Goal: Book appointment/travel/reservation

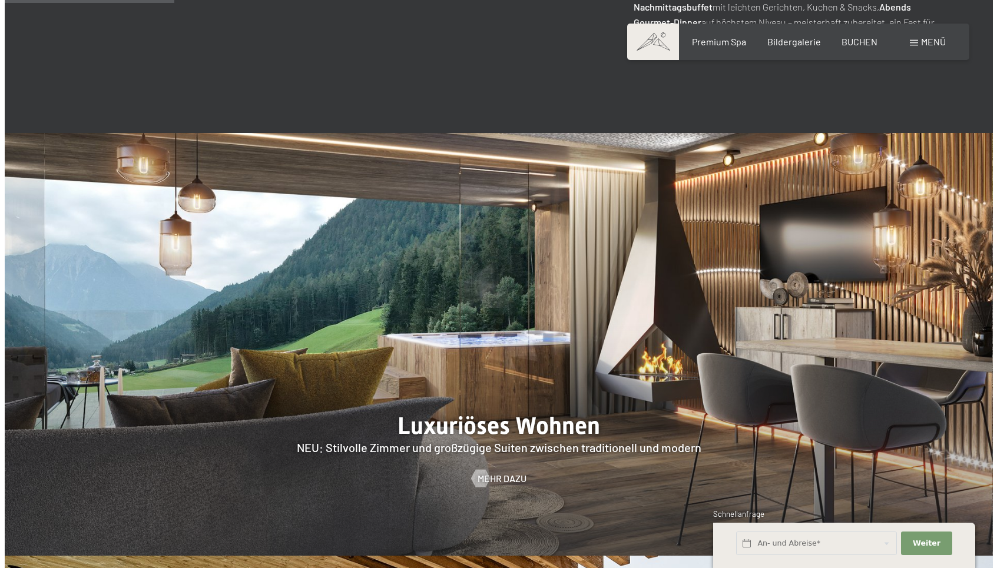
scroll to position [1060, 0]
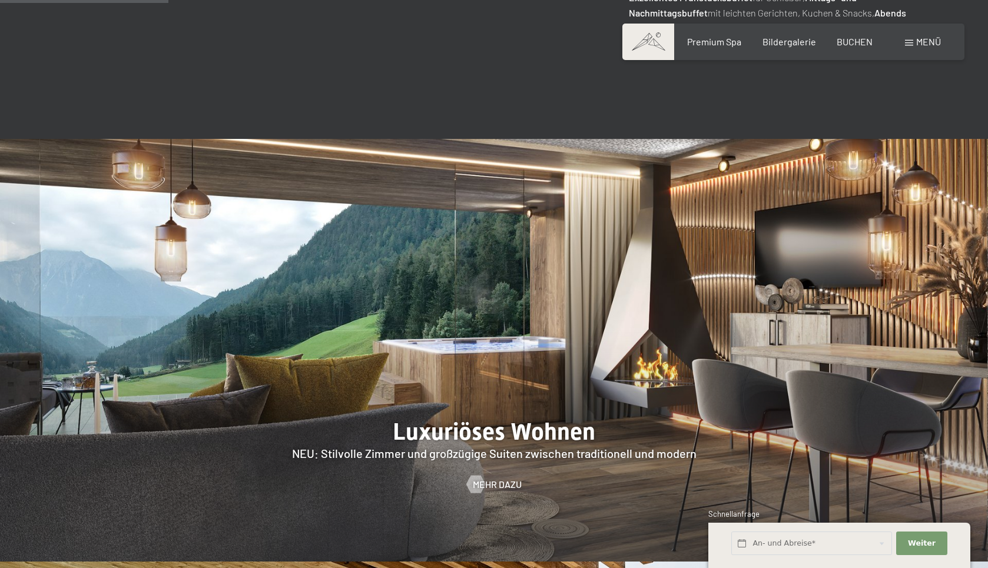
click at [941, 45] on div "Buchen Anfragen Premium Spa Bildergalerie BUCHEN Menü DE IT EN Gutschein Bilder…" at bounding box center [793, 41] width 295 height 13
click at [934, 42] on span "Menü" at bounding box center [928, 41] width 25 height 11
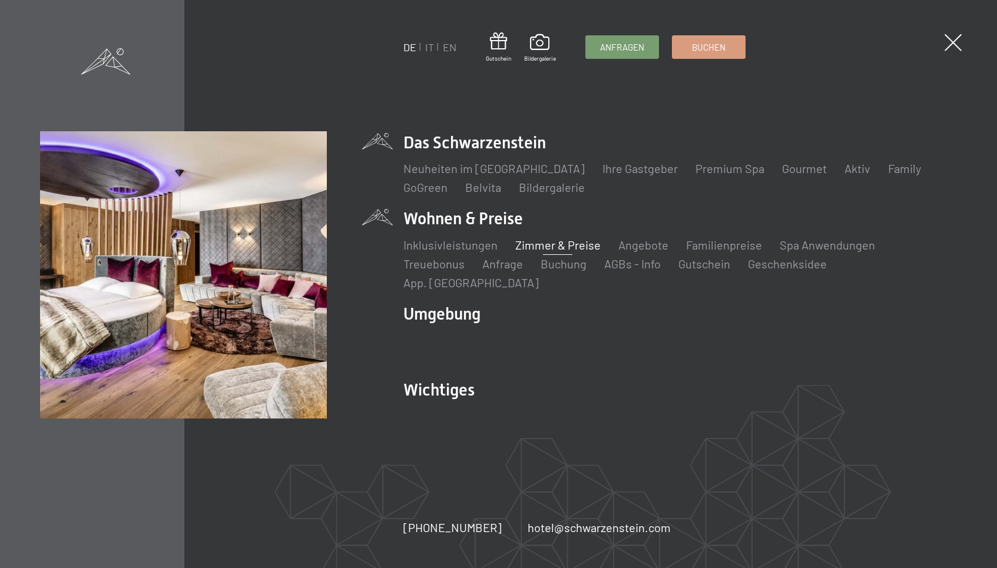
click at [550, 252] on link "Zimmer & Preise" at bounding box center [557, 245] width 85 height 14
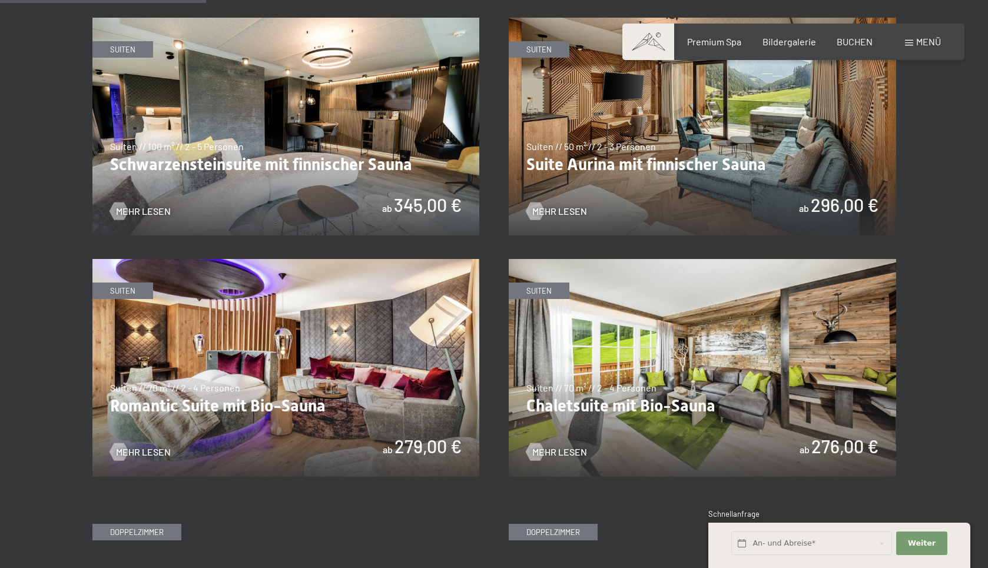
scroll to position [706, 0]
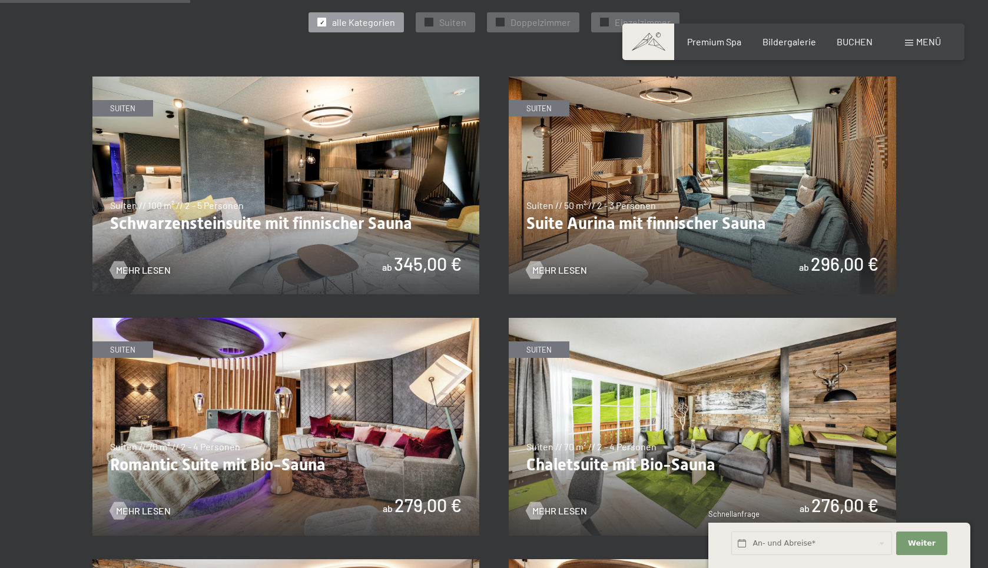
click at [306, 151] on img at bounding box center [285, 186] width 387 height 218
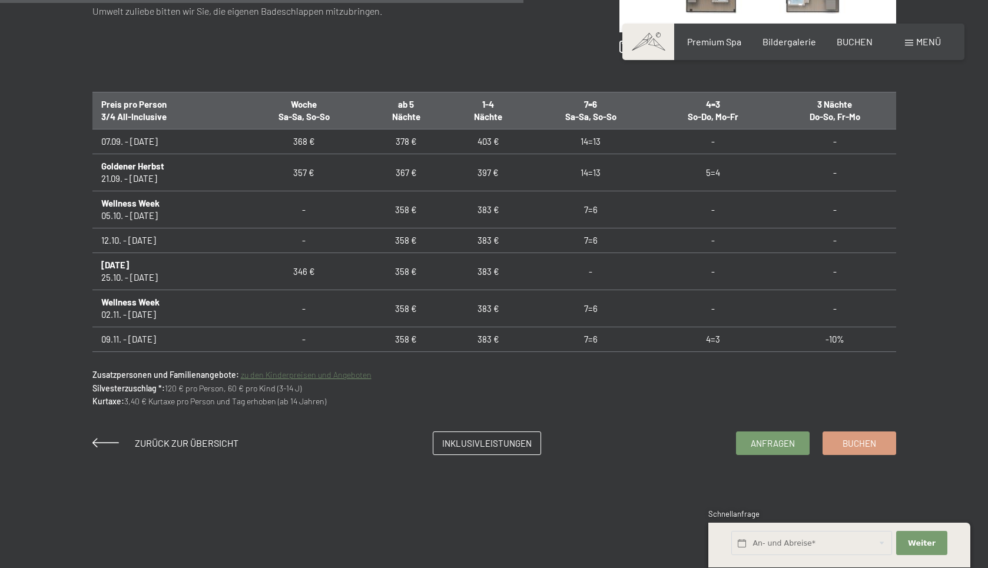
scroll to position [706, 0]
